Goal: Task Accomplishment & Management: Use online tool/utility

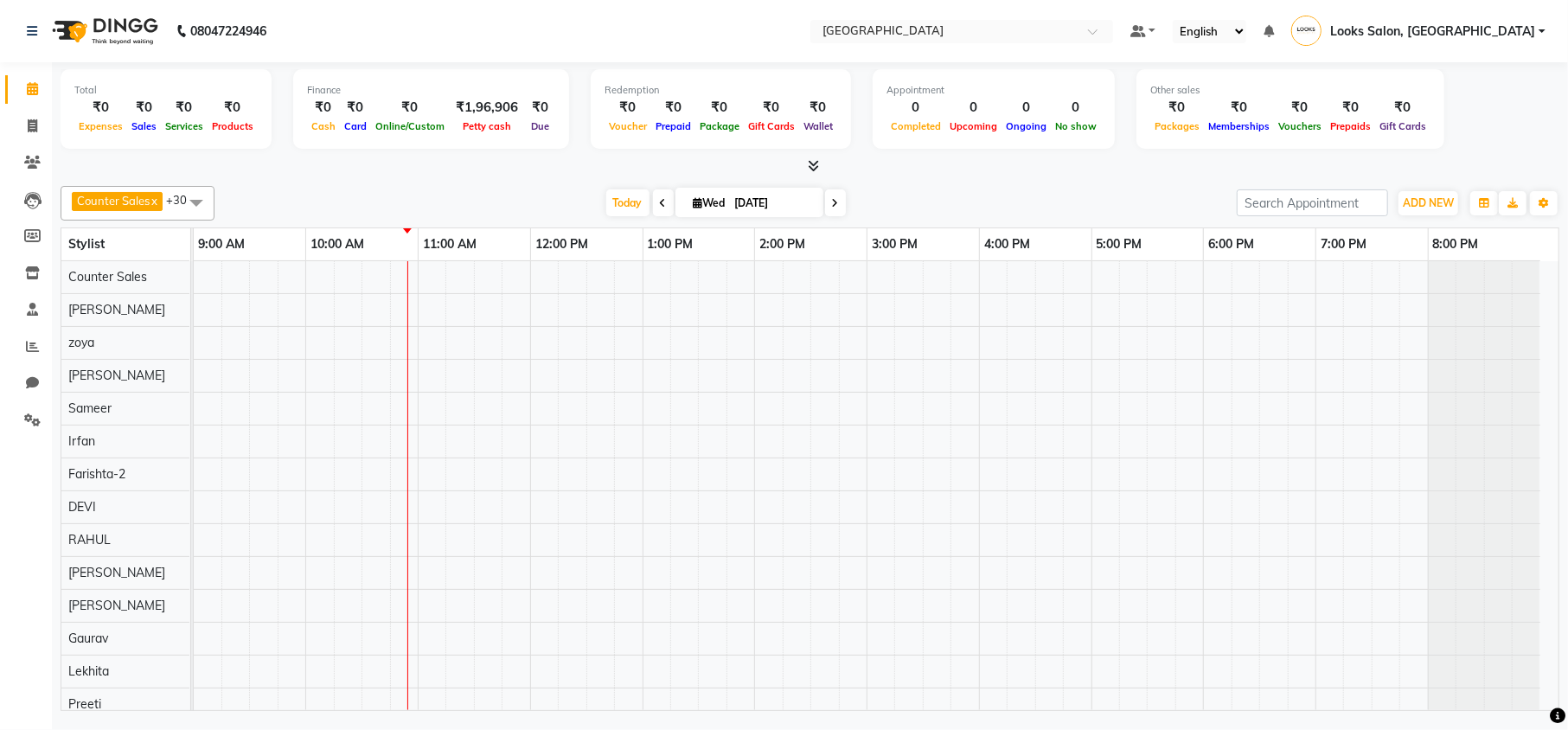
scroll to position [121, 0]
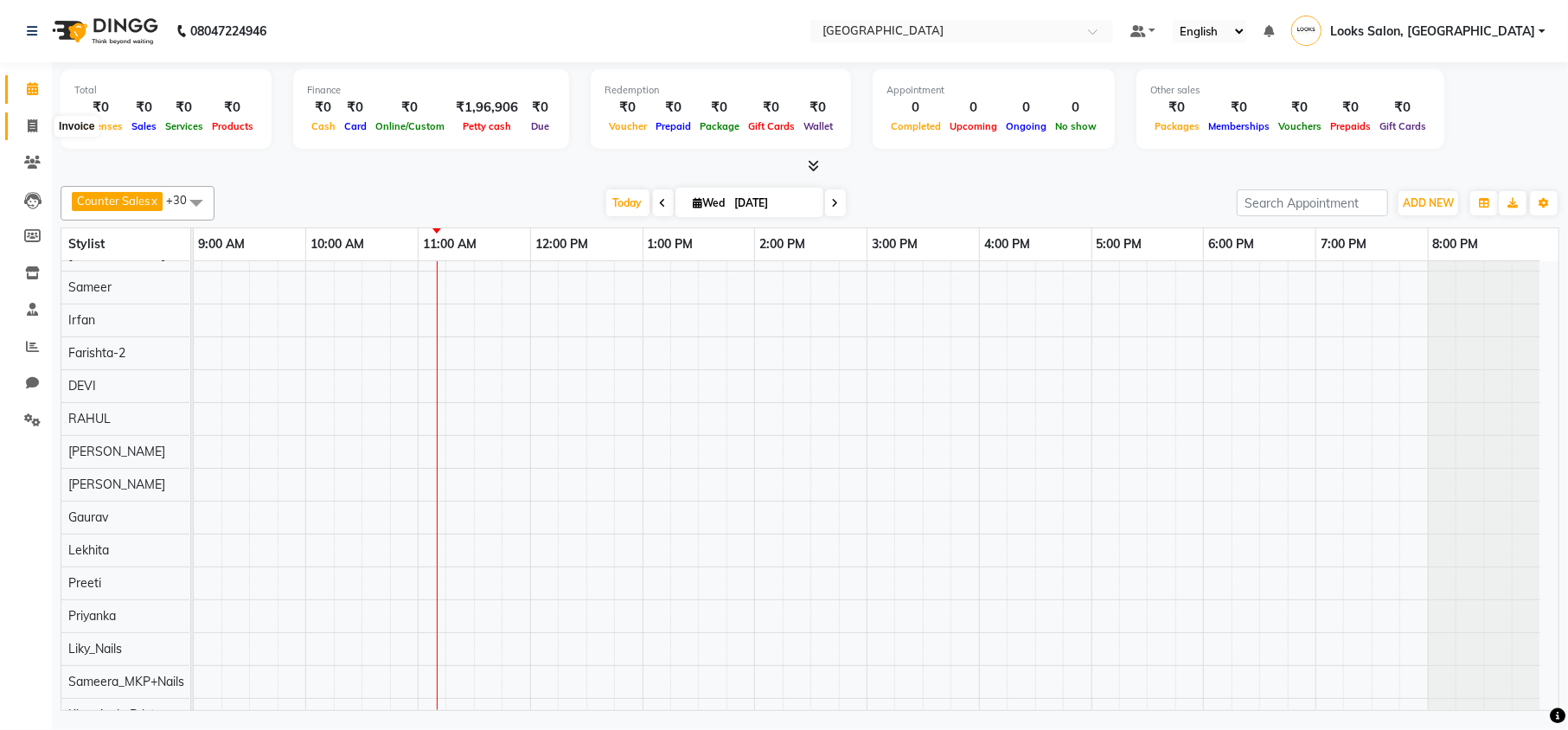
click at [29, 125] on icon at bounding box center [33, 125] width 10 height 13
select select "service"
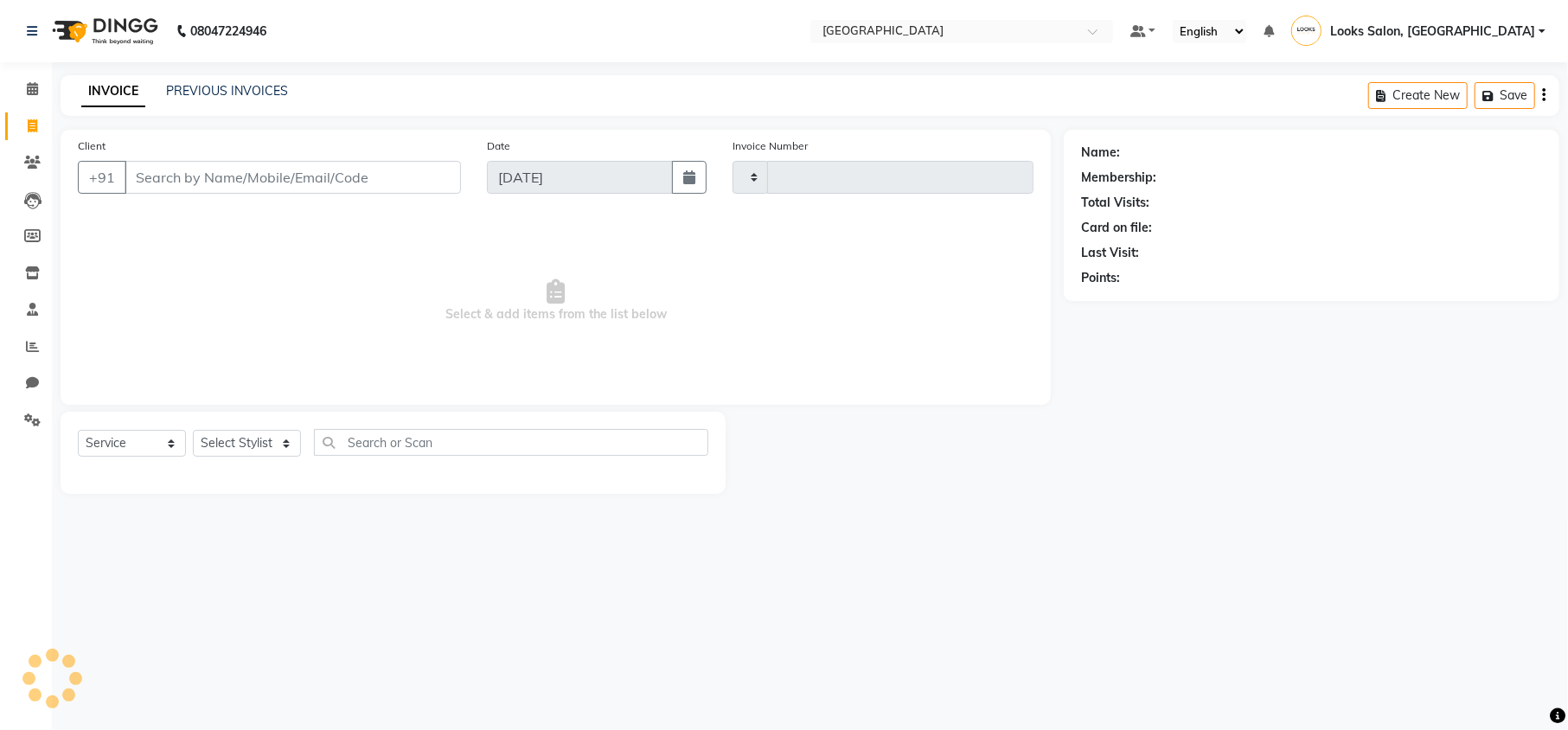
type input "10505"
select select "7647"
click at [367, 182] on input "Client" at bounding box center [293, 177] width 337 height 33
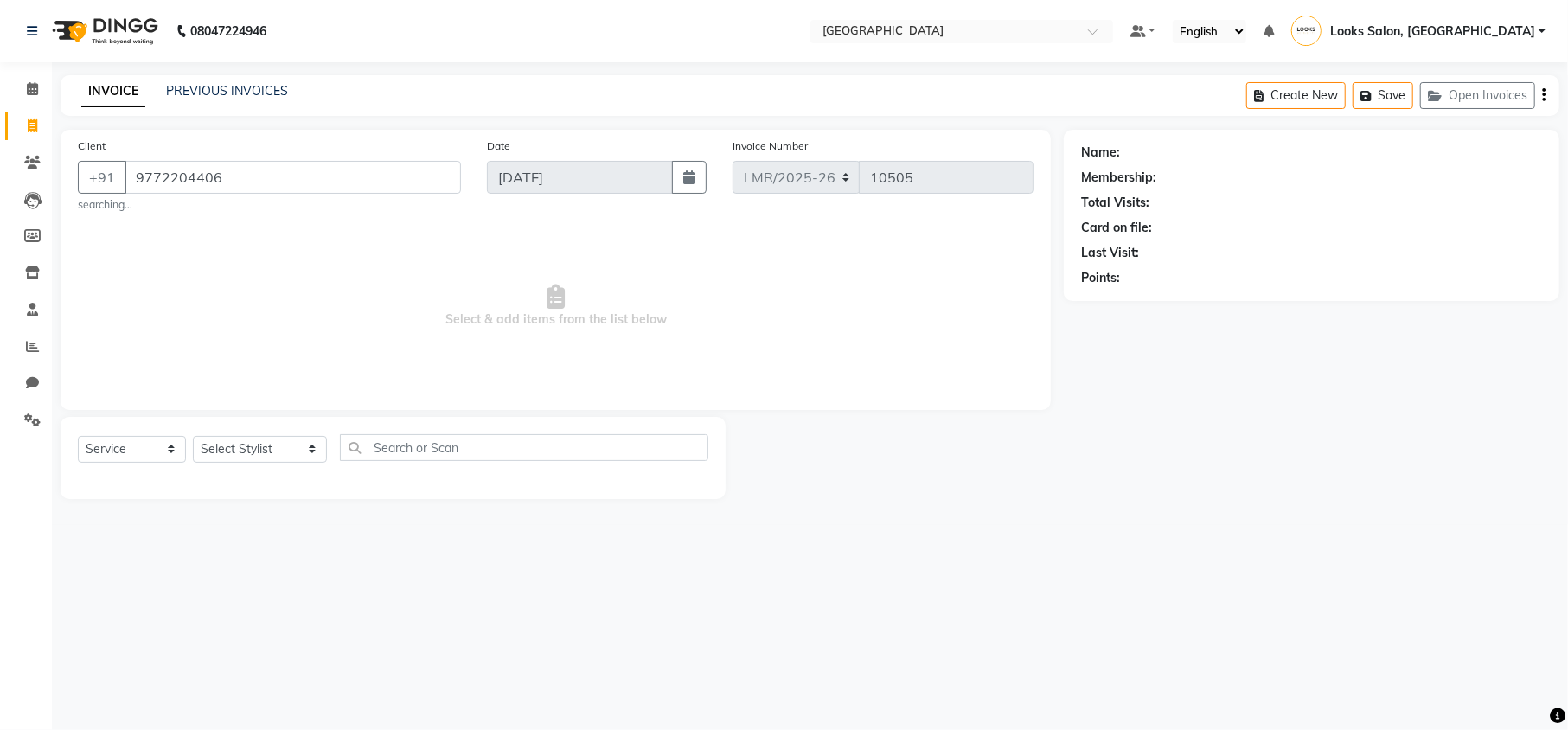
type input "9772204406"
select select "1: Object"
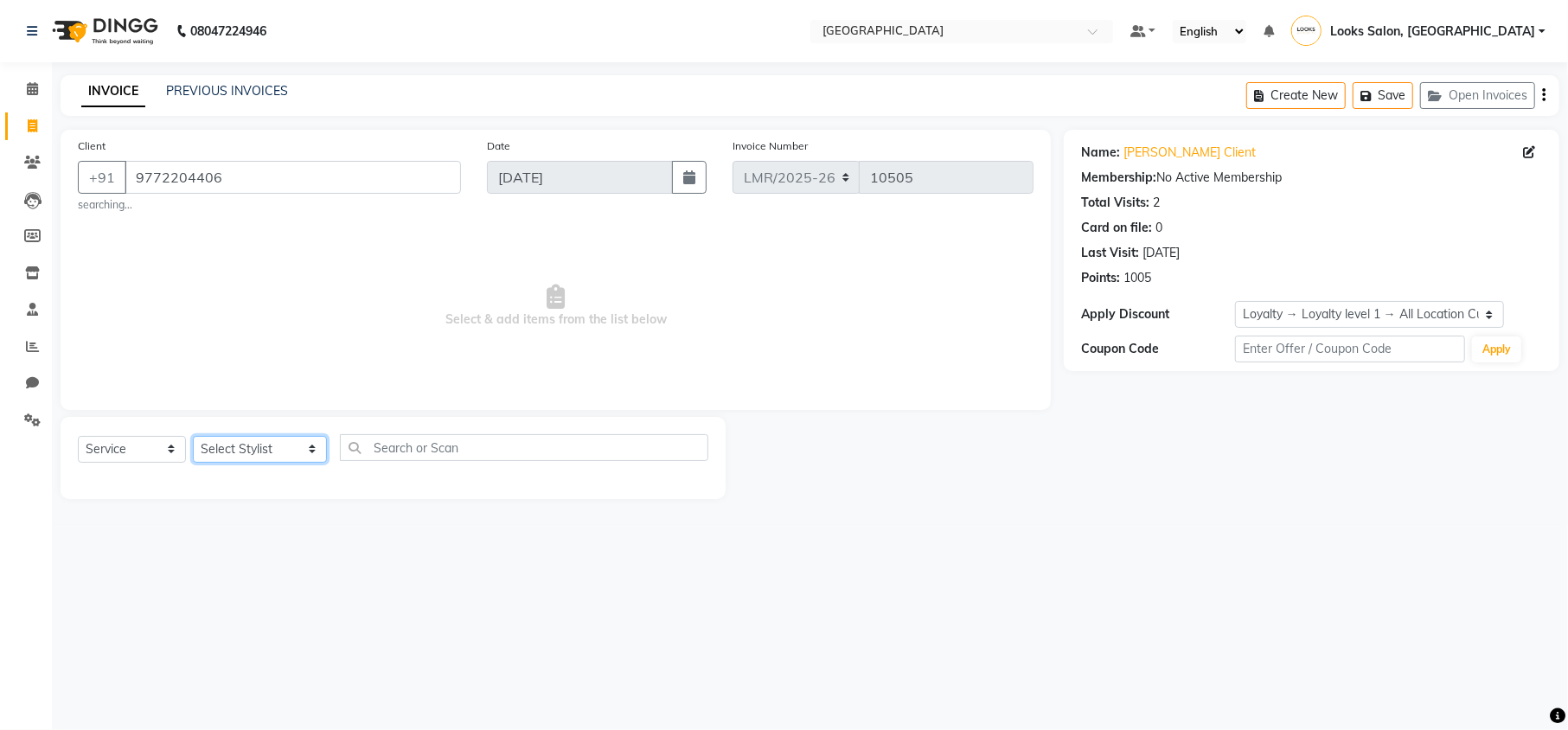
click at [281, 447] on select "Select Stylist Counter Sales DEVI [PERSON_NAME] Dr [PERSON_NAME] Farishta-2 Gau…" at bounding box center [260, 448] width 134 height 27
select select "66877"
click at [193, 435] on select "Select Stylist Counter Sales DEVI [PERSON_NAME] Dr [PERSON_NAME] Farishta-2 Gau…" at bounding box center [260, 448] width 134 height 27
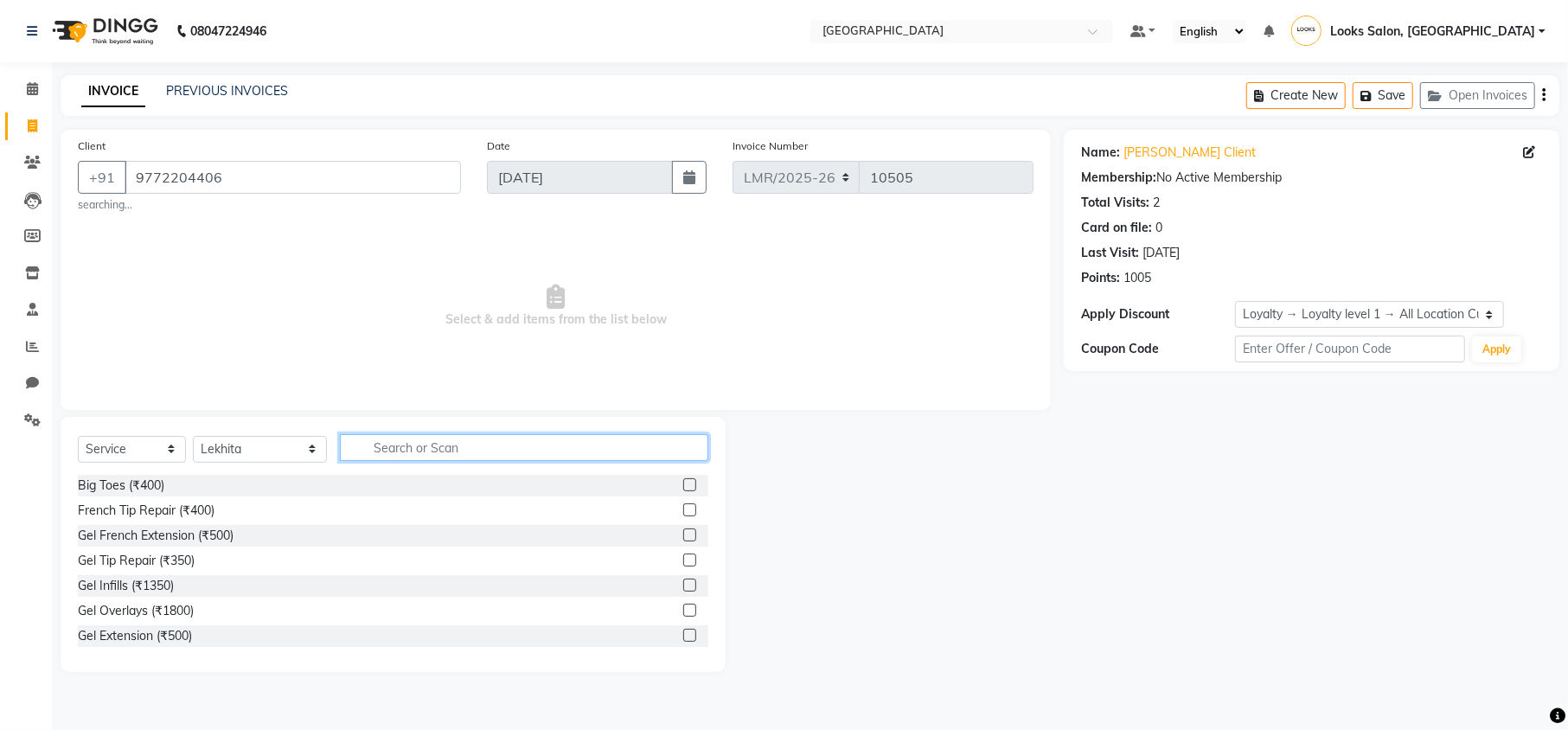
click at [376, 449] on input "text" at bounding box center [523, 447] width 368 height 27
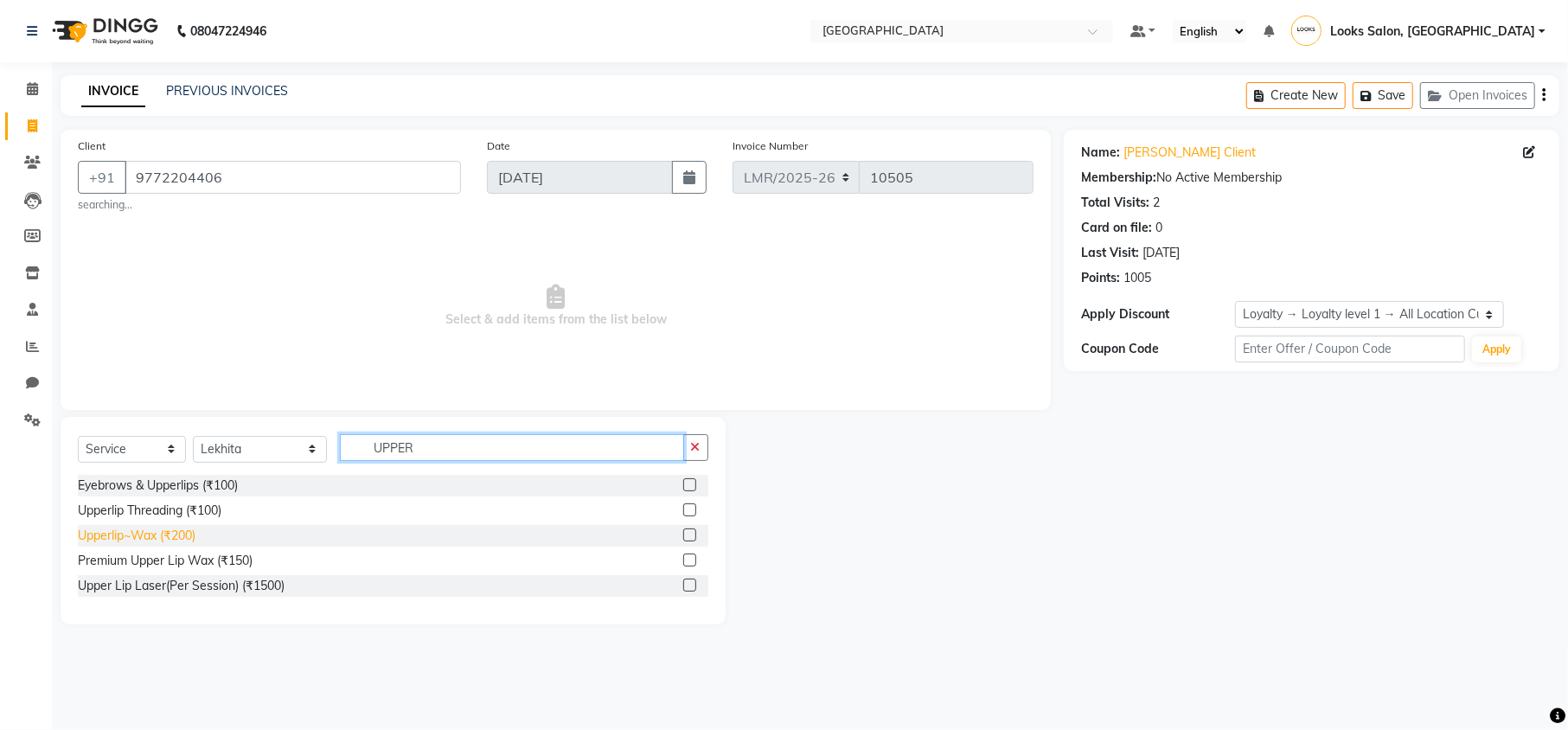
type input "UPPER"
click at [177, 539] on div "Upperlip~Wax (₹200)" at bounding box center [137, 535] width 118 height 18
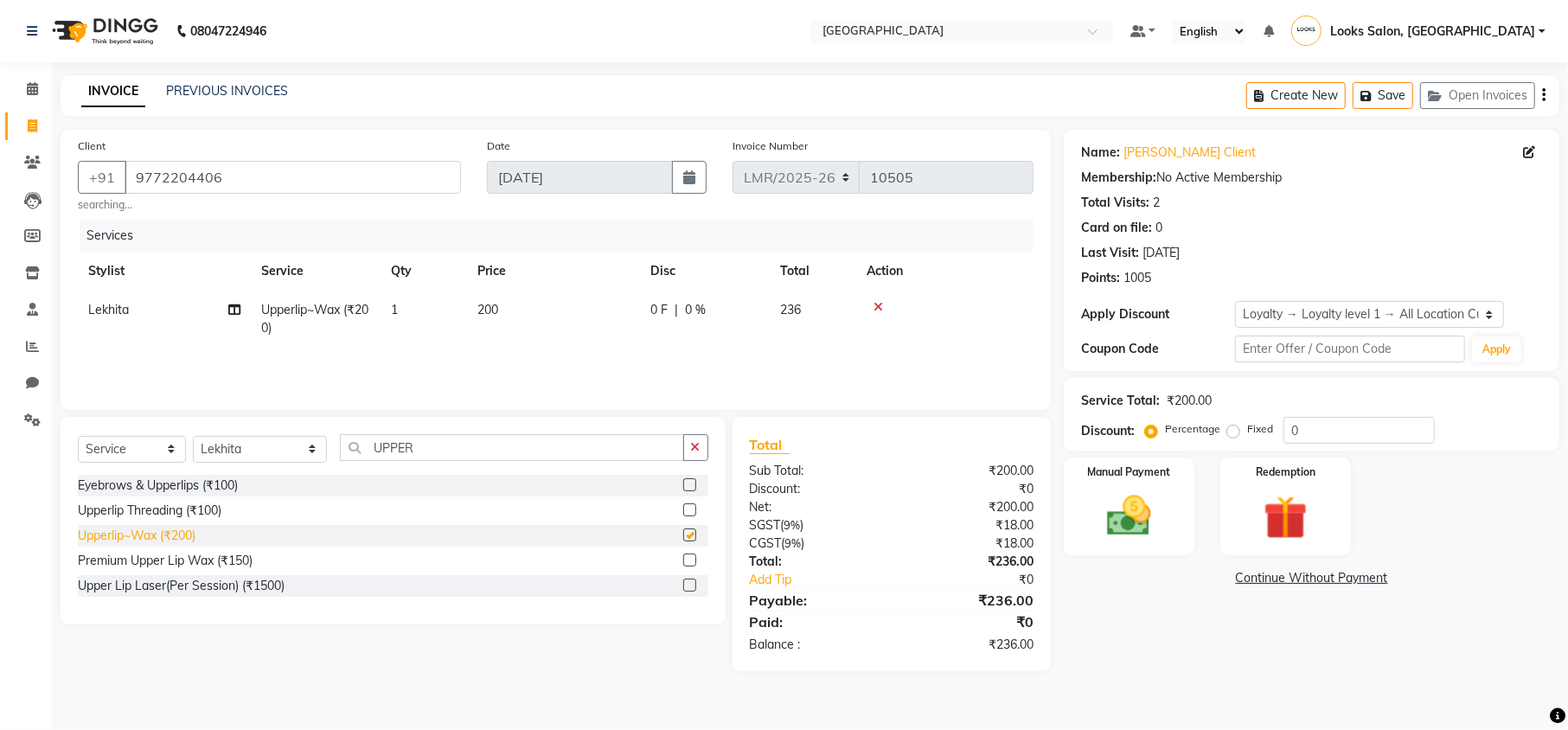
checkbox input "false"
click at [402, 447] on input "UPPER" at bounding box center [511, 447] width 344 height 27
type input "U"
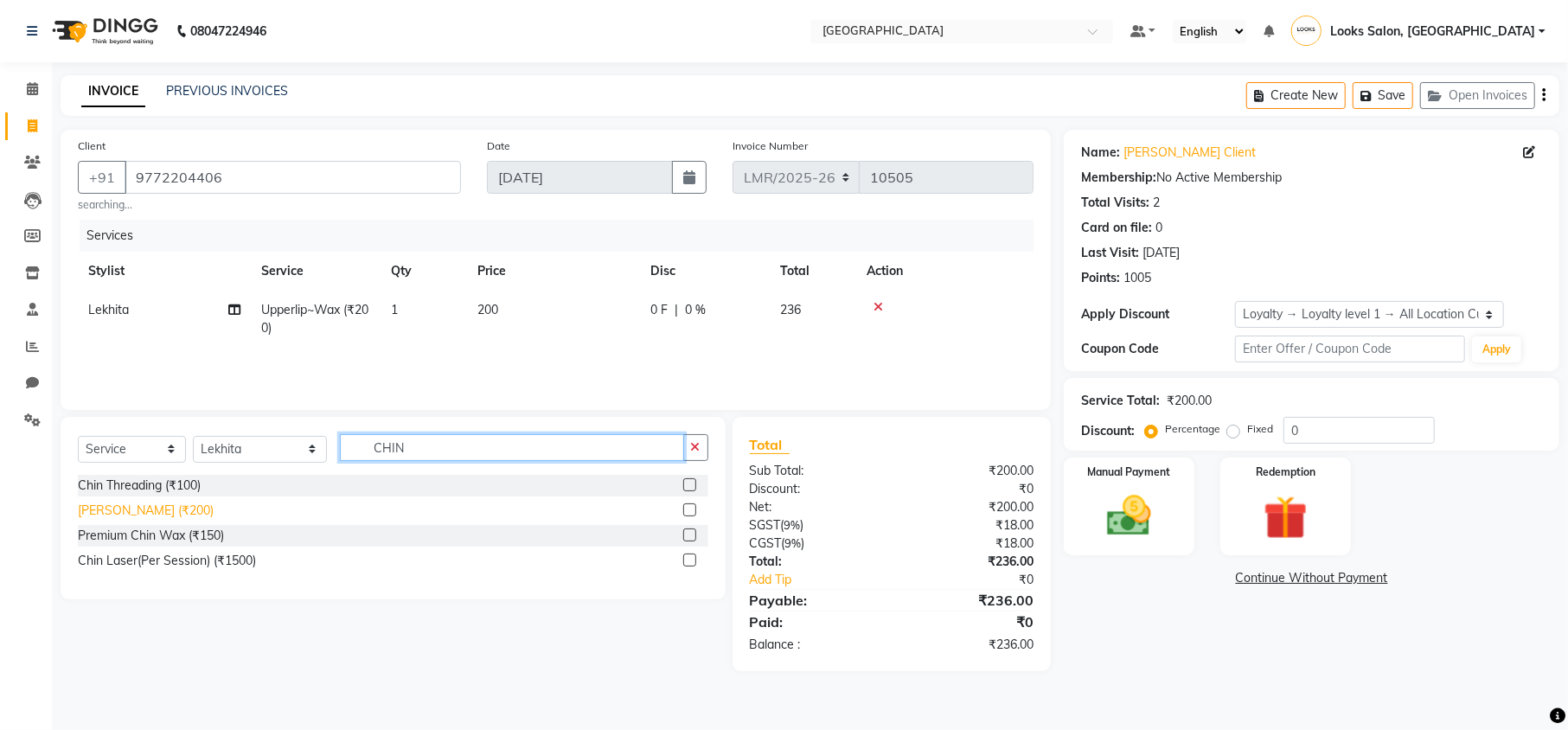
type input "CHIN"
click at [174, 508] on div "[PERSON_NAME] (₹200)" at bounding box center [146, 510] width 136 height 18
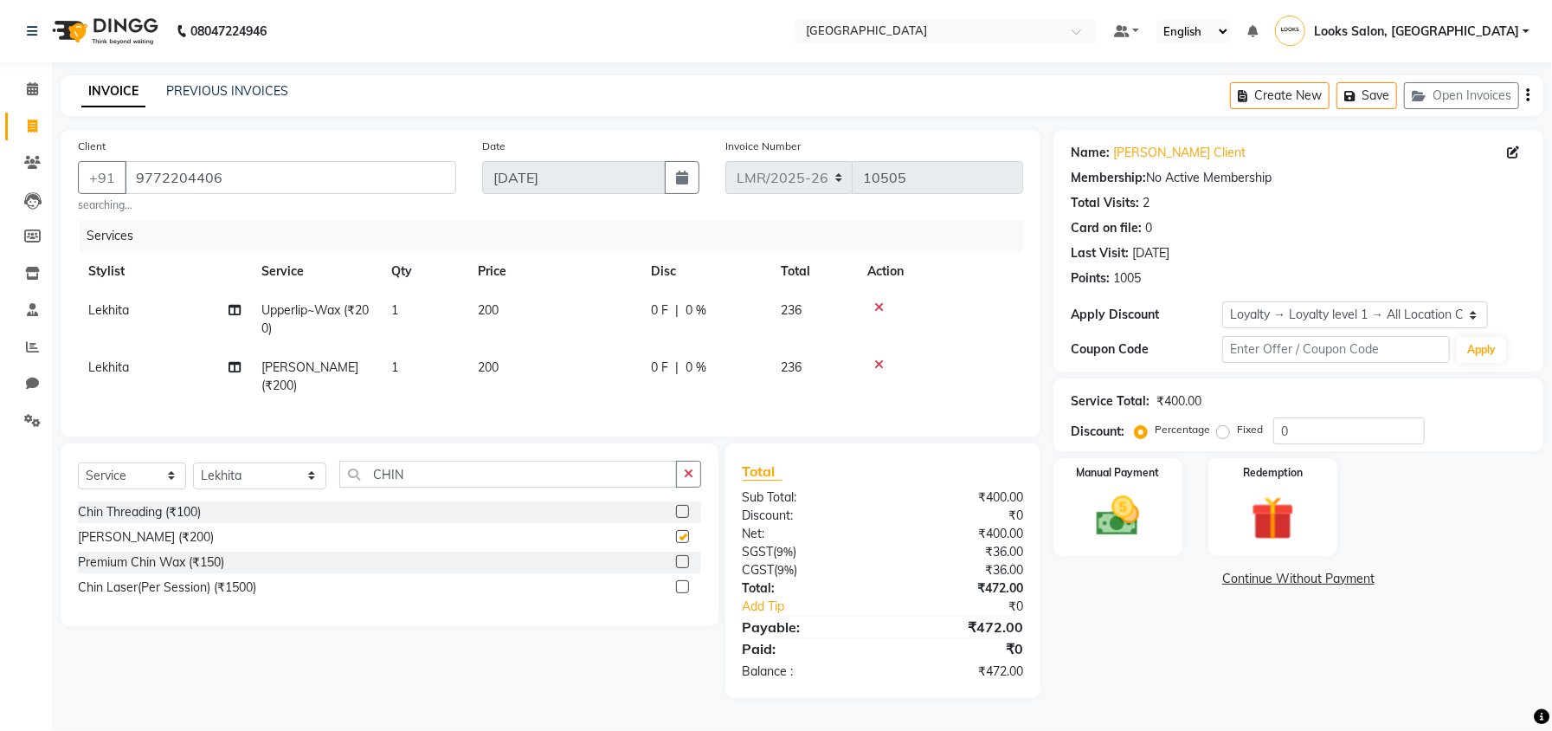
checkbox input "false"
click at [416, 487] on input "CHIN" at bounding box center [507, 474] width 337 height 27
type input "C"
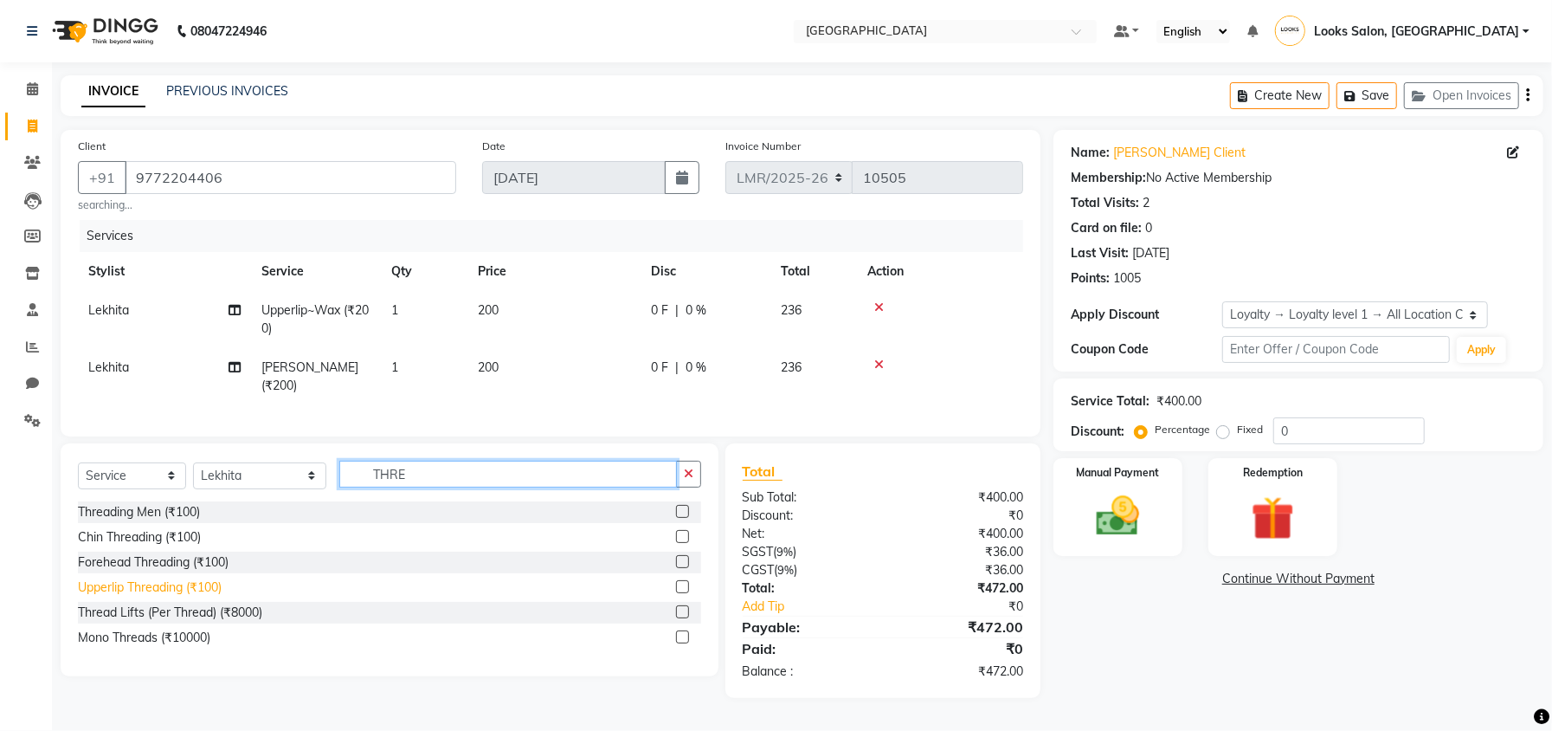
type input "THRE"
click at [166, 596] on div "Upperlip Threading (₹100)" at bounding box center [150, 587] width 144 height 18
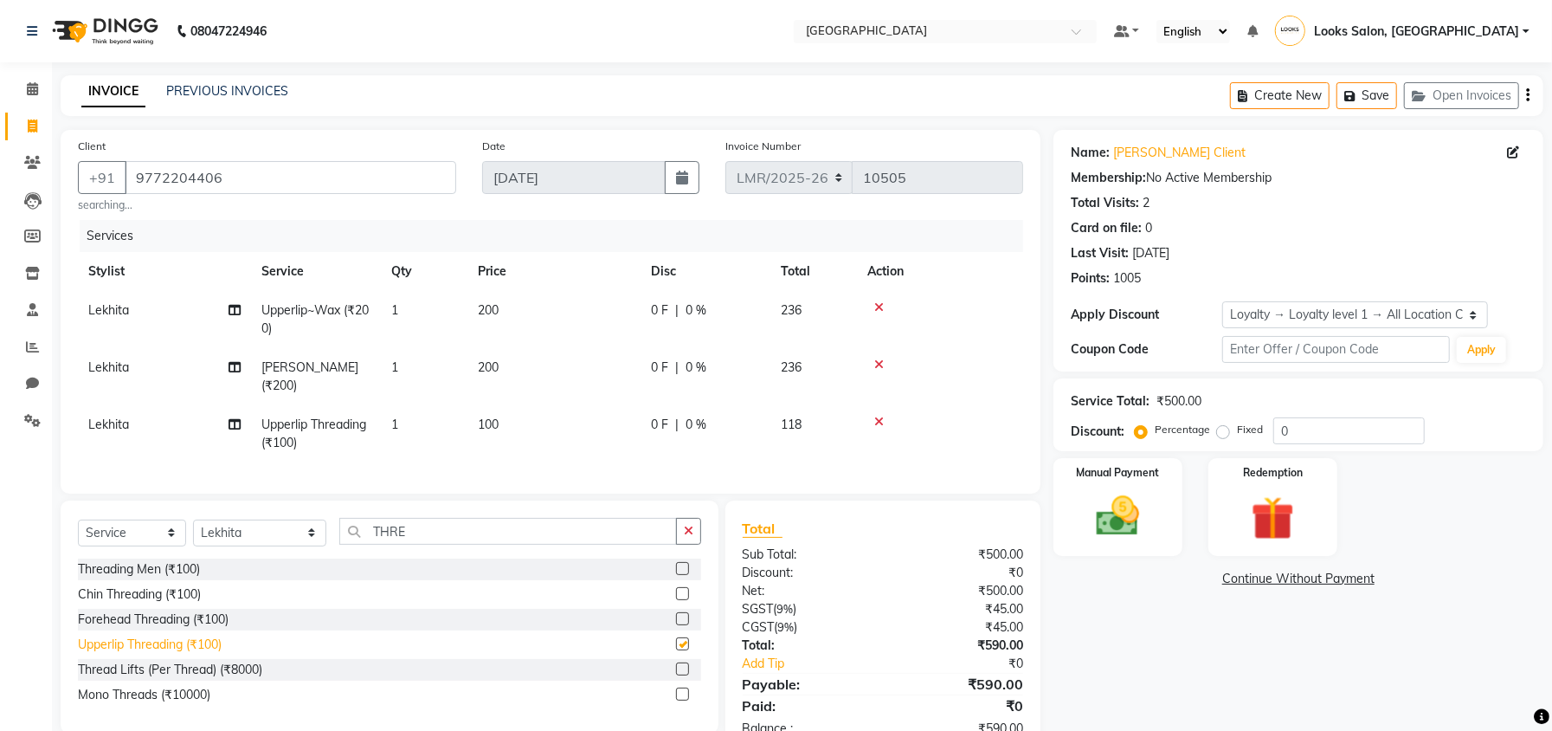
checkbox input "false"
click at [426, 545] on input "THRE" at bounding box center [507, 531] width 337 height 27
type input "T"
click at [409, 545] on input "THRE" at bounding box center [507, 531] width 337 height 27
type input "T"
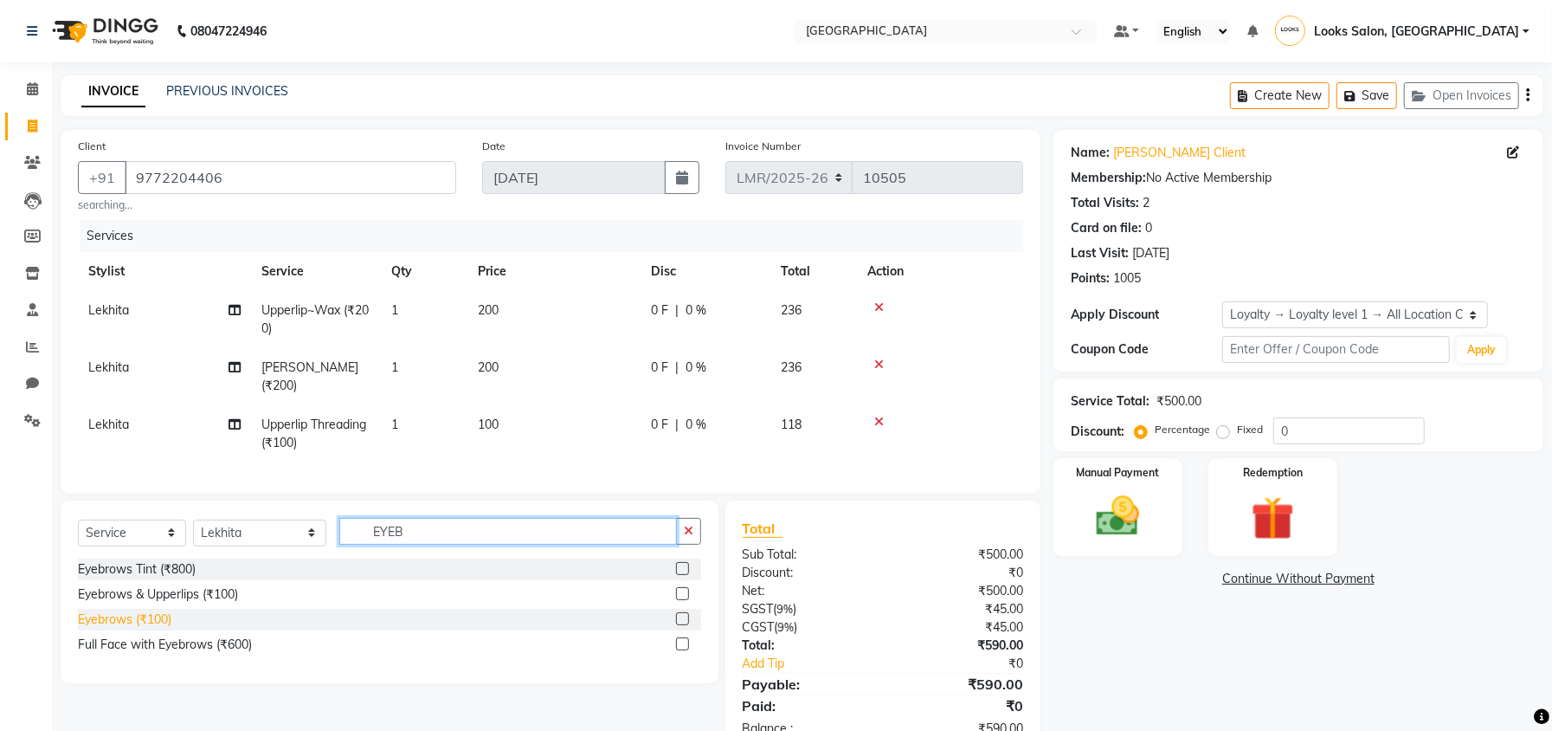
type input "EYEB"
click at [126, 628] on div "Eyebrows (₹100)" at bounding box center [124, 619] width 93 height 18
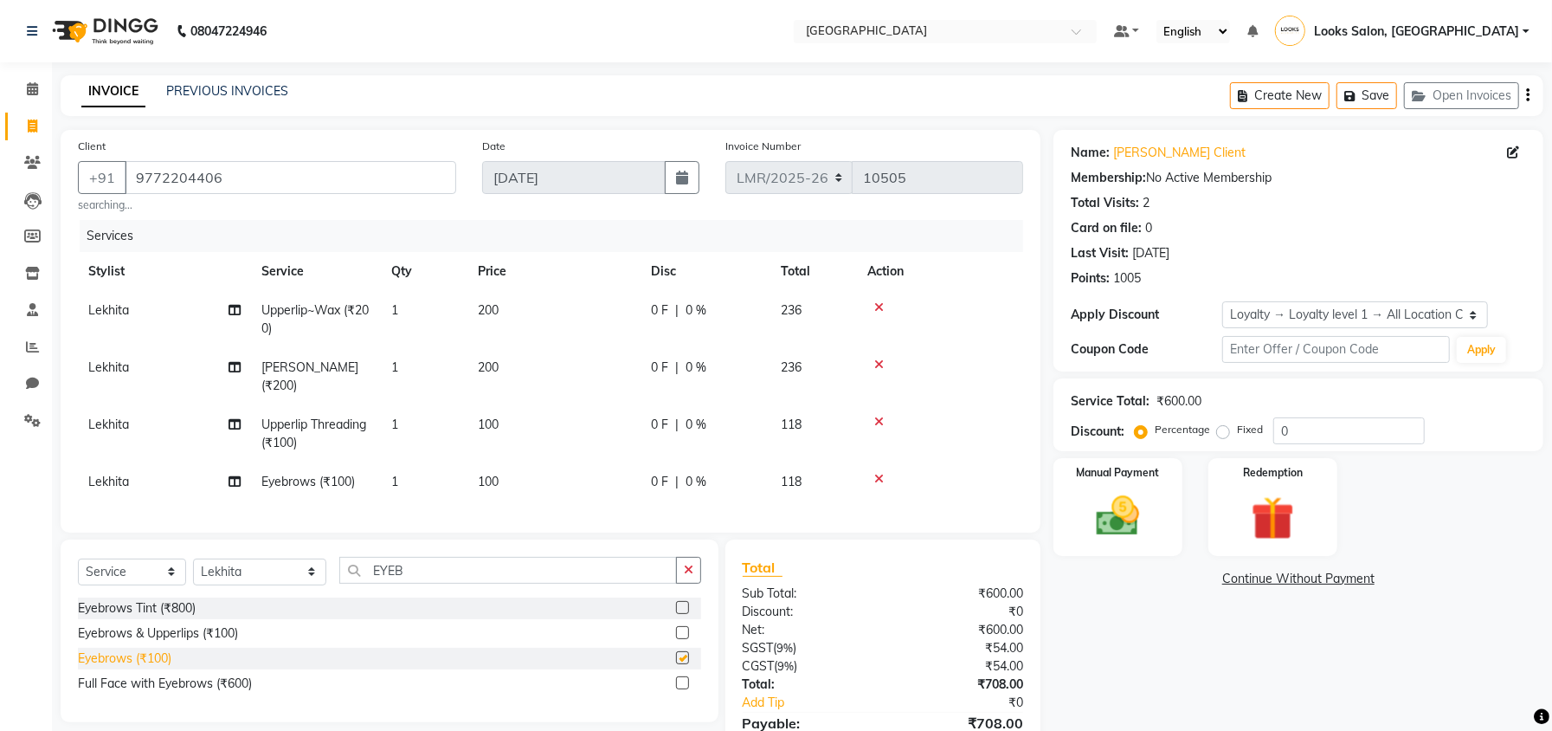
checkbox input "false"
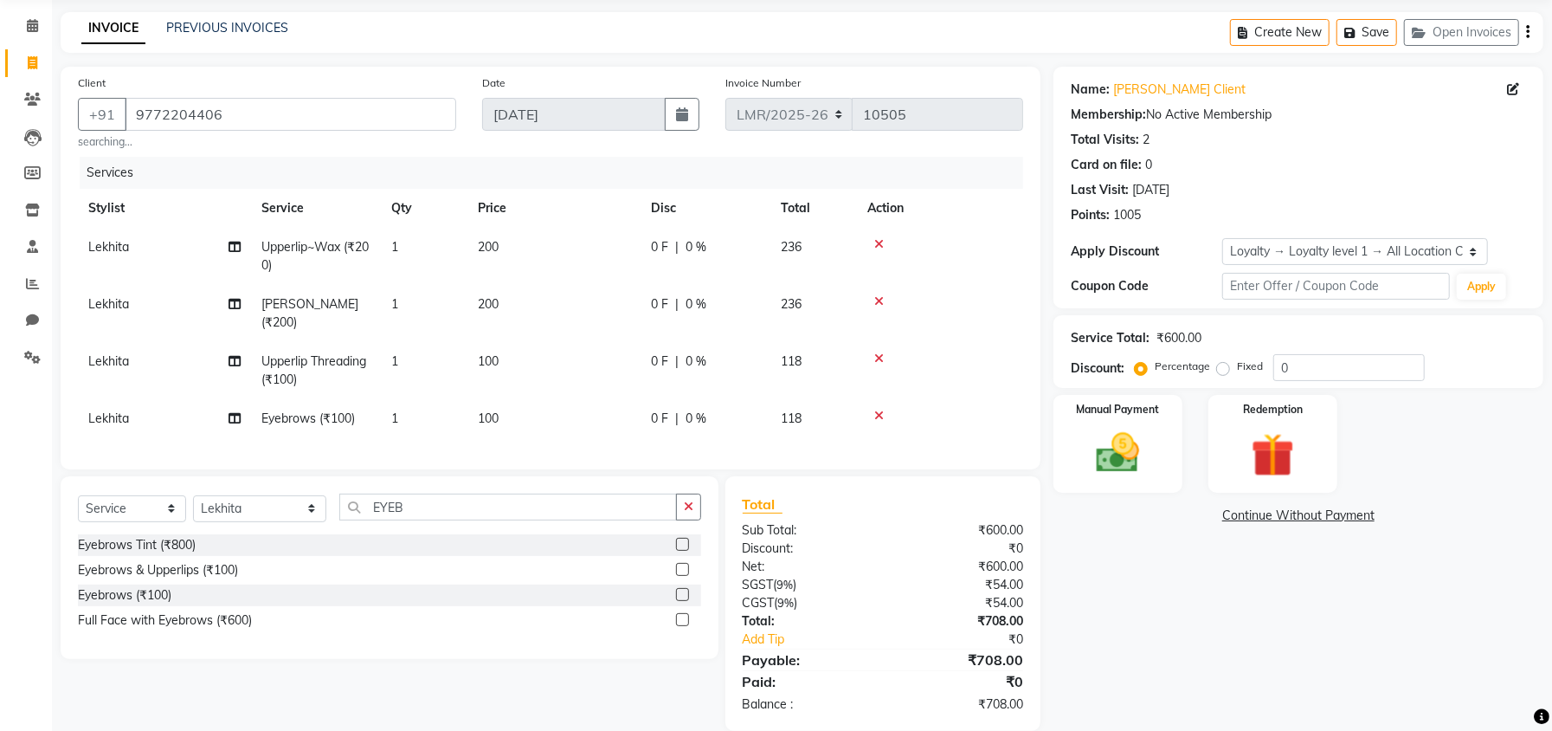
scroll to position [108, 0]
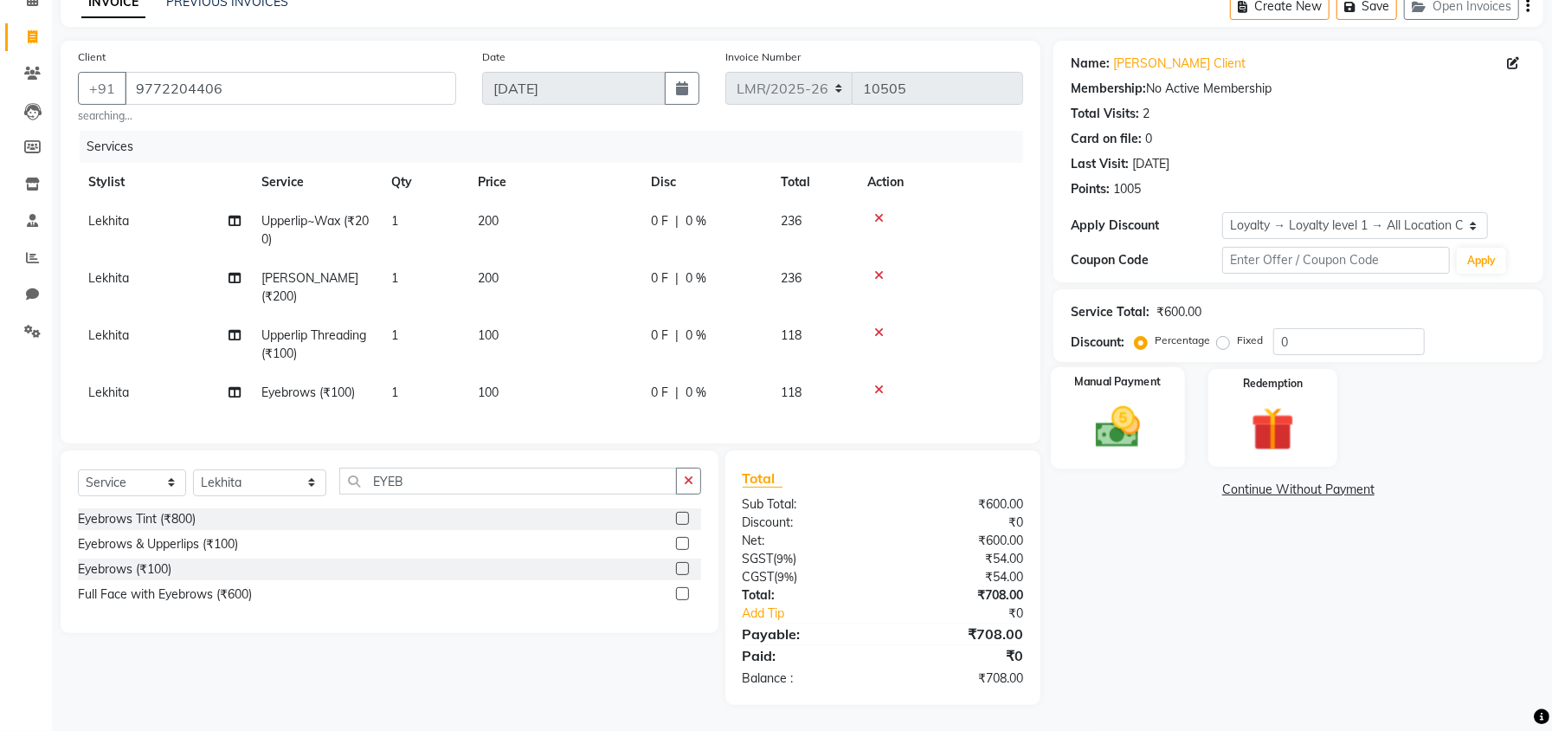
click at [1109, 427] on img at bounding box center [1118, 427] width 74 height 52
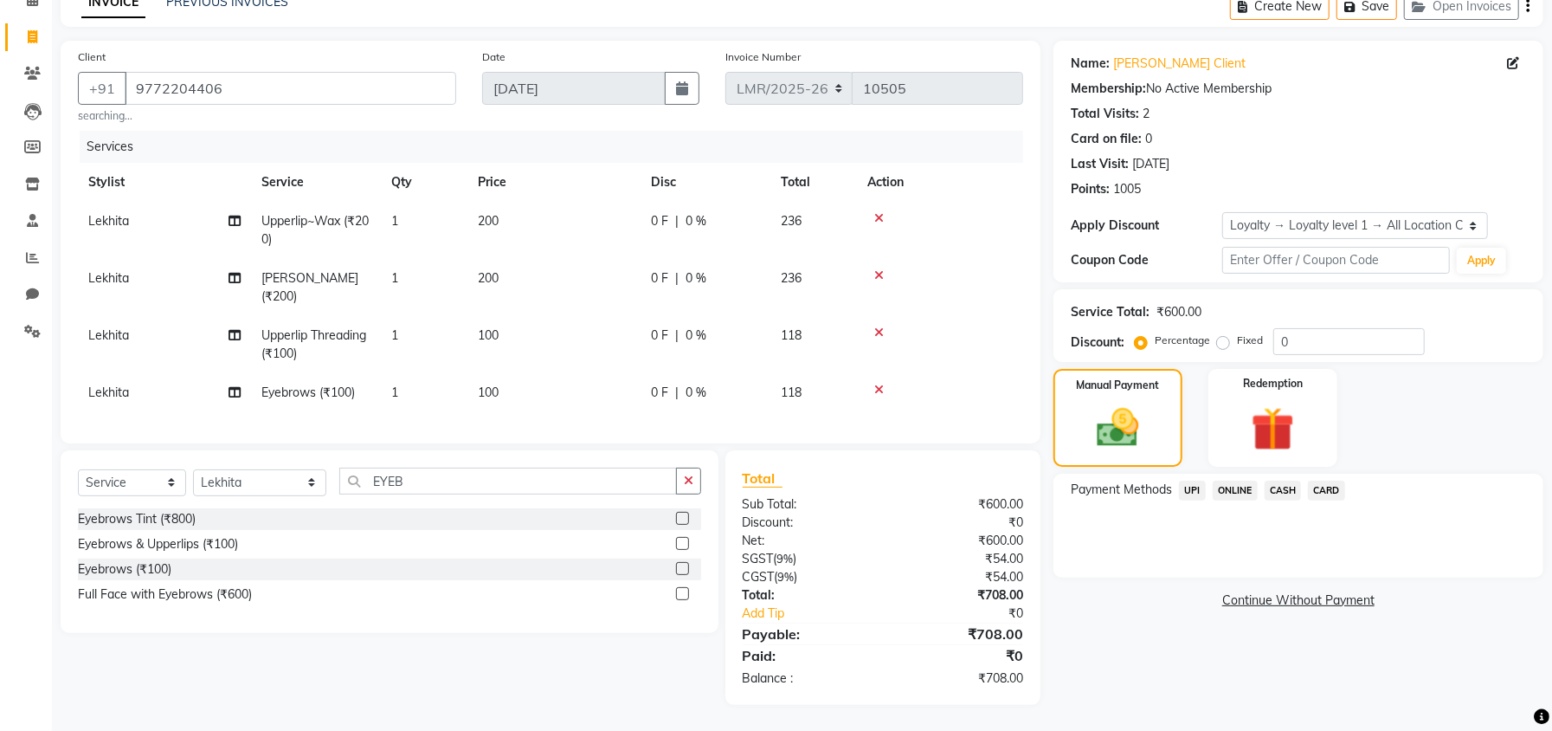
click at [1286, 480] on span "CASH" at bounding box center [1283, 490] width 37 height 20
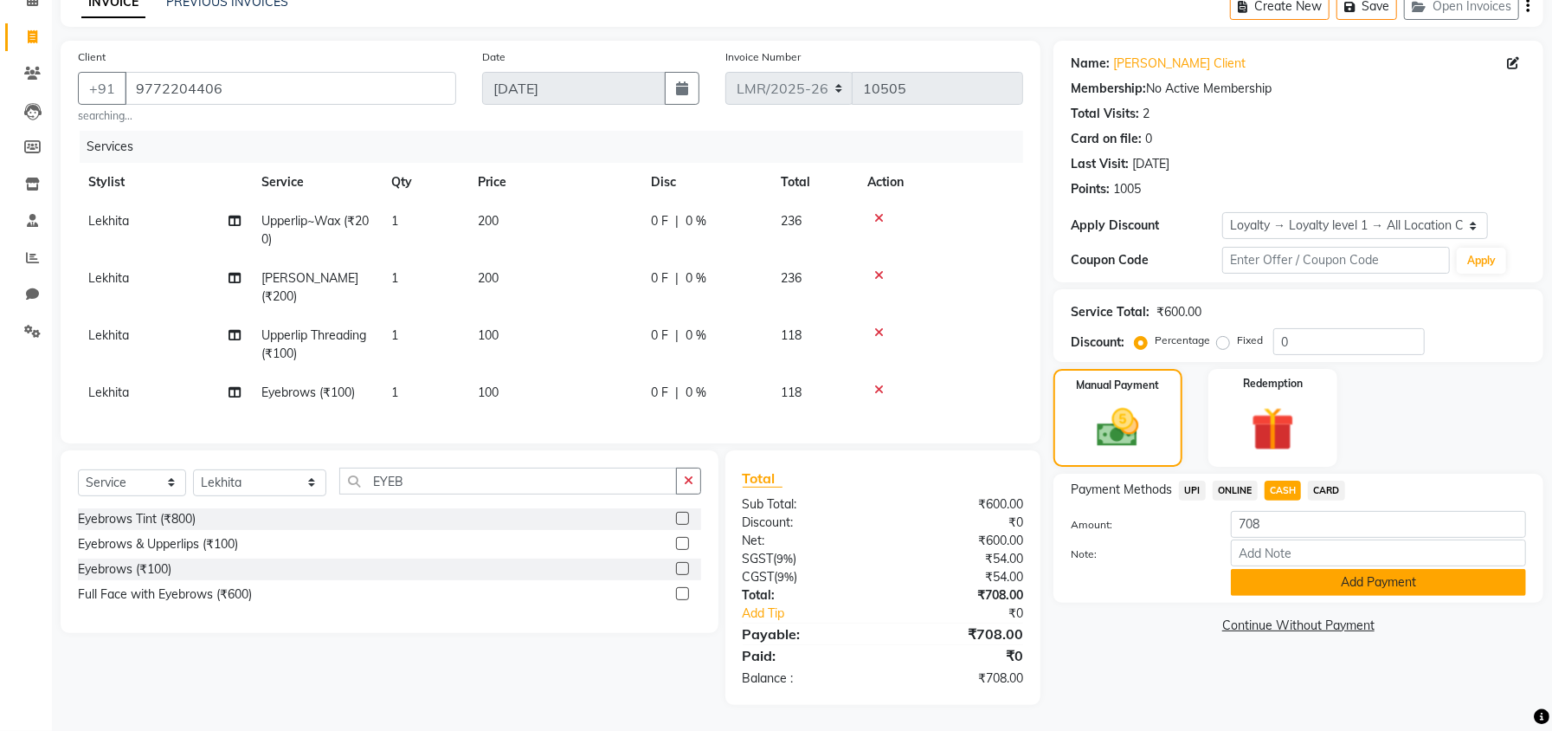
click at [1328, 569] on button "Add Payment" at bounding box center [1378, 582] width 295 height 27
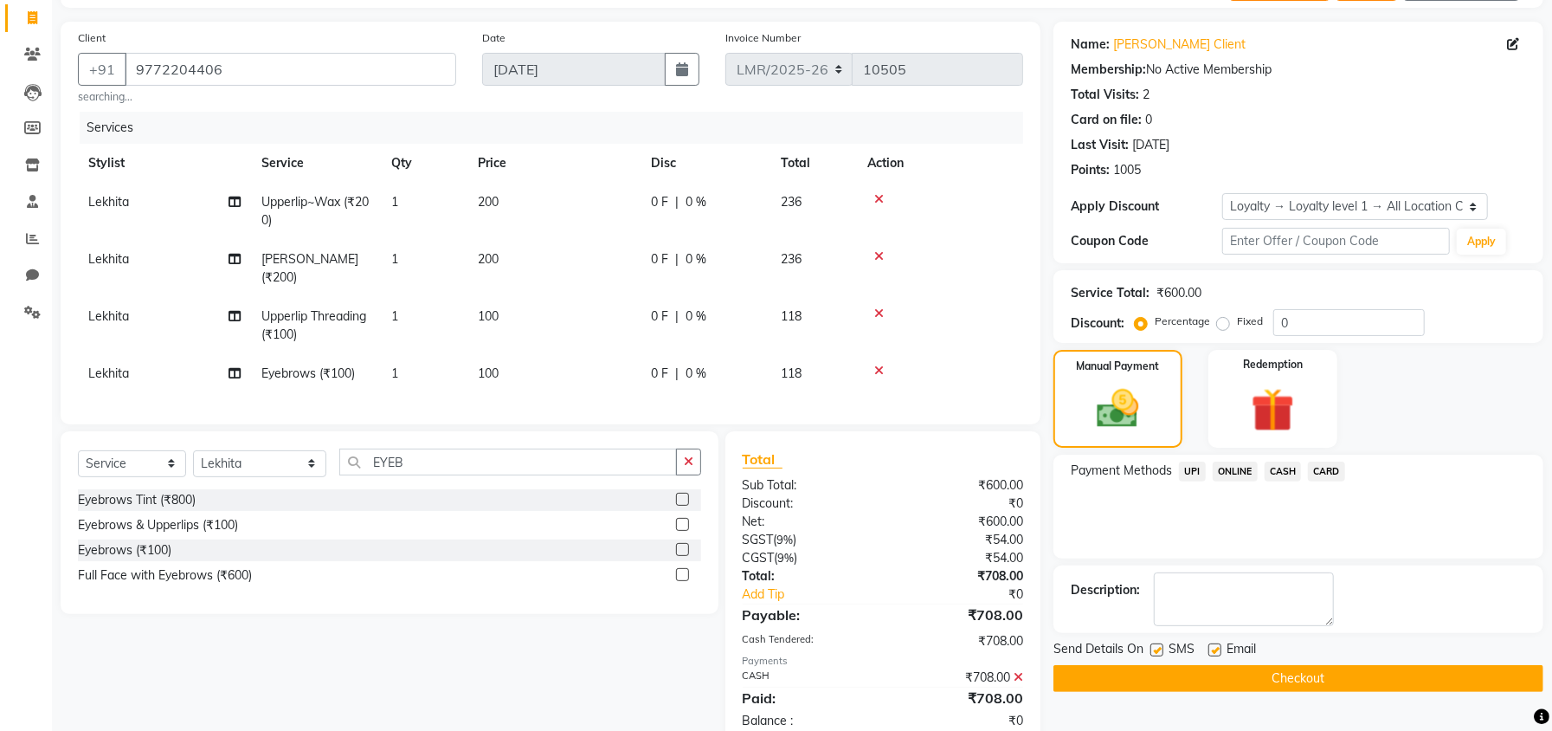
click at [1299, 674] on button "Checkout" at bounding box center [1299, 678] width 490 height 27
